Goal: Information Seeking & Learning: Learn about a topic

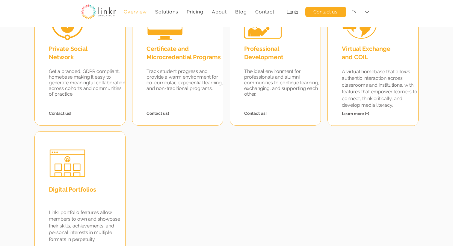
scroll to position [605, 0]
click at [361, 114] on span "Learn more (+)" at bounding box center [355, 114] width 27 height 5
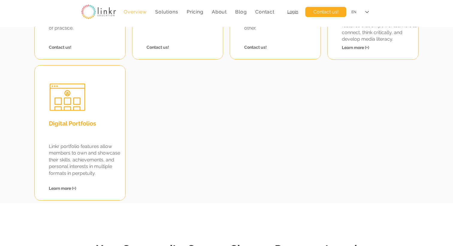
scroll to position [708, 0]
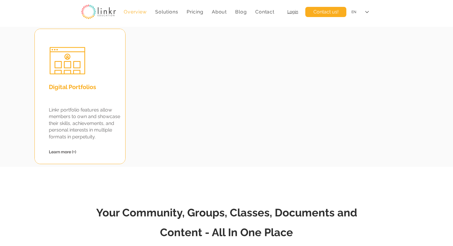
click at [67, 153] on span "Learn more (+)" at bounding box center [62, 152] width 27 height 5
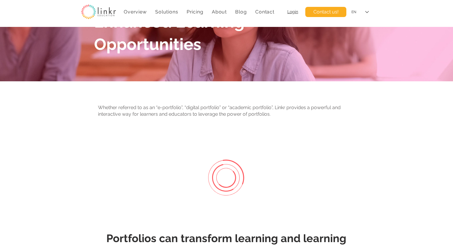
scroll to position [144, 0]
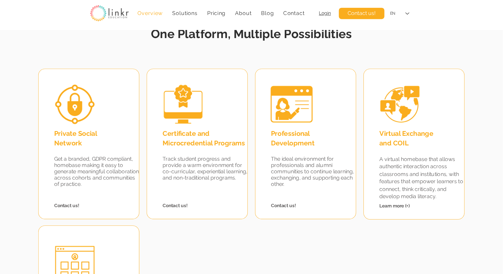
scroll to position [539, 0]
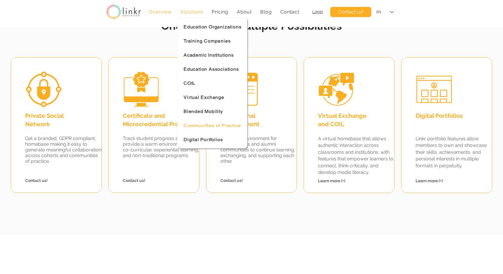
click at [214, 125] on span "Communities of Practice" at bounding box center [212, 125] width 57 height 6
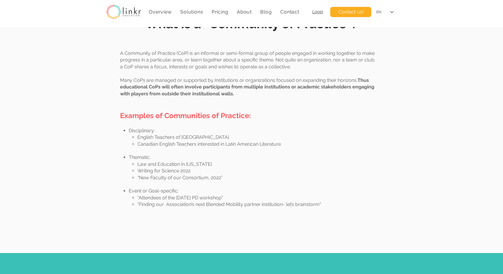
scroll to position [368, 0]
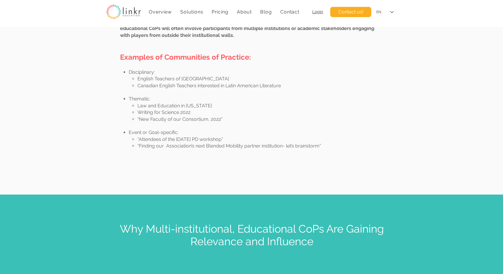
drag, startPoint x: 135, startPoint y: 78, endPoint x: 244, endPoint y: 138, distance: 124.2
click at [244, 138] on div "A Community of Practice (CoP) is an informal or semi-formal group of people eng…" at bounding box center [248, 74] width 257 height 164
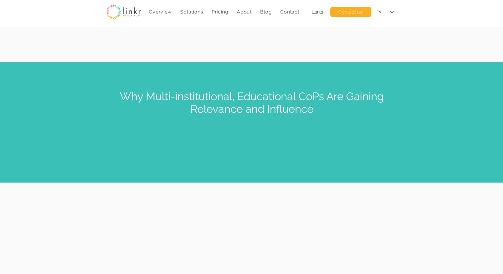
scroll to position [504, 0]
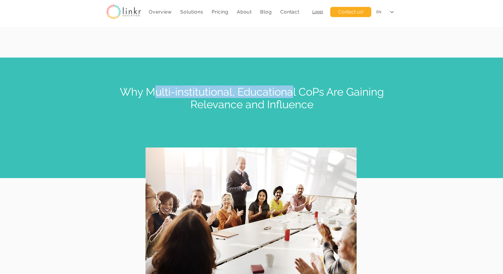
drag, startPoint x: 151, startPoint y: 89, endPoint x: 291, endPoint y: 89, distance: 140.4
click at [291, 89] on span "Why Multi-institutional, Educational CoPs Are Gaining Relevance and Influence" at bounding box center [252, 97] width 264 height 25
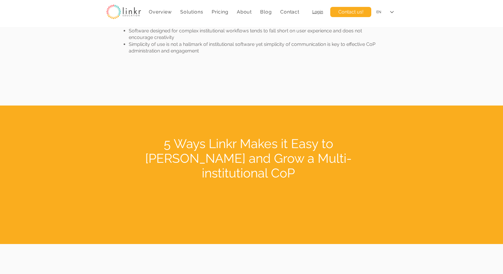
scroll to position [1350, 0]
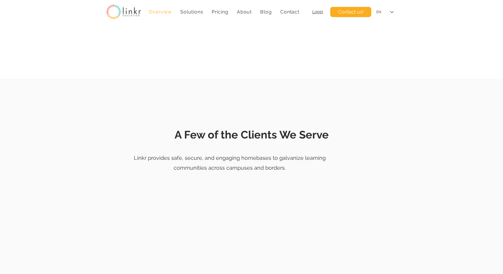
scroll to position [539, 0]
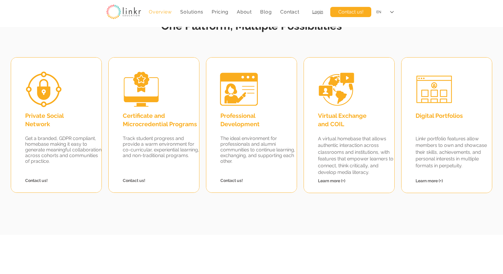
click at [437, 116] on span "Digital Portfolios" at bounding box center [439, 115] width 47 height 7
click at [340, 118] on span "Virtual Exchange and COIL" at bounding box center [342, 120] width 49 height 16
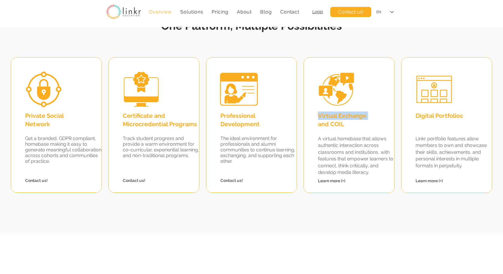
click at [340, 118] on span "Virtual Exchange and COIL" at bounding box center [342, 120] width 49 height 16
click at [338, 121] on span "Virtual Exchange and COIL" at bounding box center [342, 120] width 49 height 16
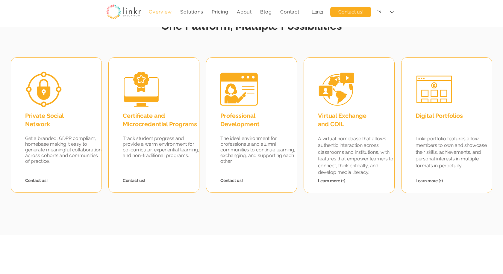
click at [240, 127] on span "Professional Development" at bounding box center [239, 120] width 39 height 16
click at [147, 119] on h2 "Certificate and Microcredential Programs" at bounding box center [163, 119] width 81 height 17
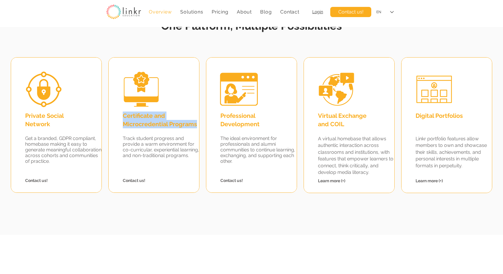
click at [147, 119] on h2 "Certificate and Microcredential Programs" at bounding box center [163, 119] width 81 height 17
click at [49, 117] on span "Private Social Network" at bounding box center [44, 120] width 39 height 16
click at [331, 182] on span "Learn more (+)" at bounding box center [331, 180] width 27 height 5
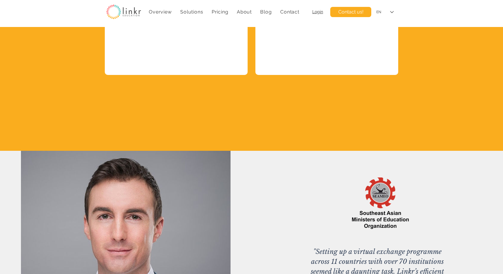
scroll to position [1748, 0]
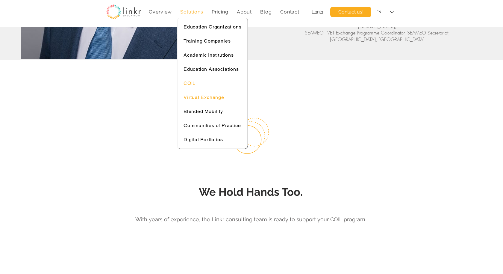
click at [208, 97] on span "Virtual Exchange" at bounding box center [204, 97] width 41 height 6
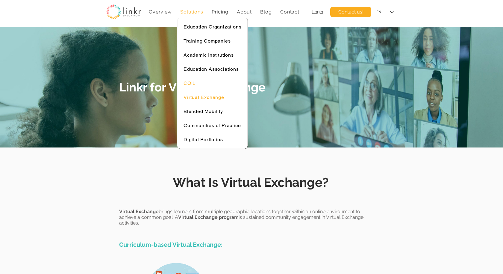
click at [200, 81] on div "COIL" at bounding box center [213, 83] width 58 height 6
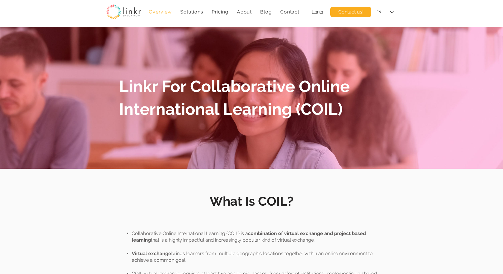
click at [157, 11] on span "Overview" at bounding box center [160, 12] width 23 height 6
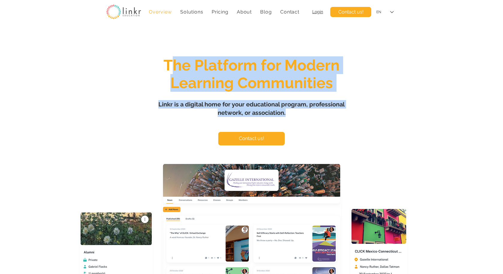
drag, startPoint x: 169, startPoint y: 69, endPoint x: 289, endPoint y: 113, distance: 128.0
click at [289, 113] on div "The Platform for Modern Learning Communities Linkr is a digital home for your e…" at bounding box center [251, 177] width 503 height 301
click at [242, 111] on span "Linkr is a digital home for your educational program, professional network, or …" at bounding box center [251, 109] width 186 height 16
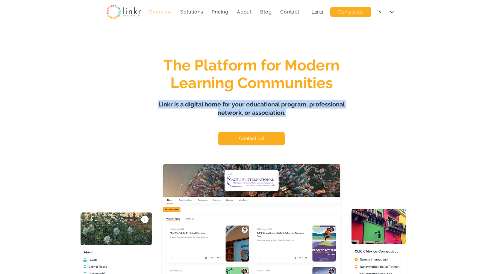
drag, startPoint x: 158, startPoint y: 106, endPoint x: 288, endPoint y: 115, distance: 130.0
click at [288, 115] on h1 "Linkr is a digital home for your educational program, professional network, or …" at bounding box center [252, 108] width 210 height 17
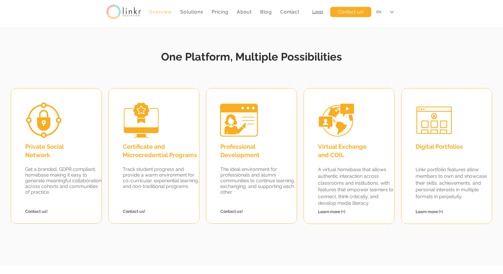
scroll to position [507, 0]
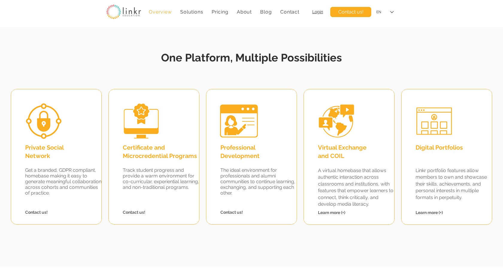
click at [135, 11] on img at bounding box center [123, 11] width 35 height 15
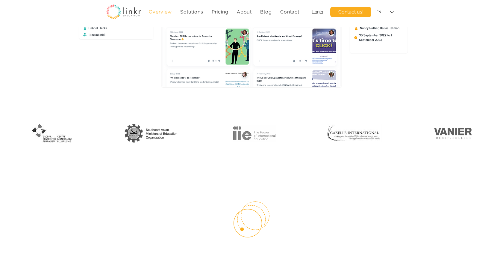
click at [130, 16] on img at bounding box center [123, 11] width 35 height 15
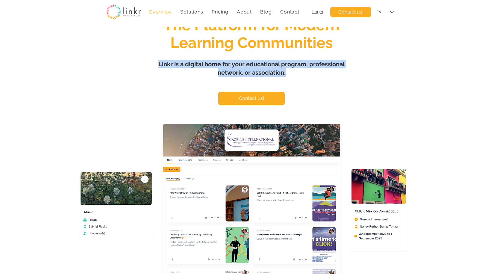
scroll to position [0, 0]
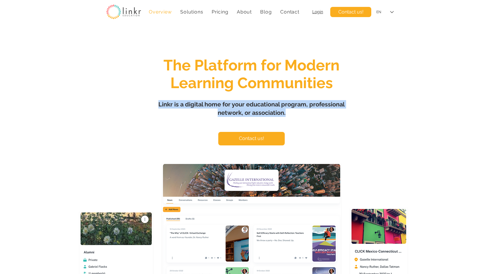
click at [318, 13] on span "Login" at bounding box center [317, 11] width 11 height 5
